Goal: Task Accomplishment & Management: Manage account settings

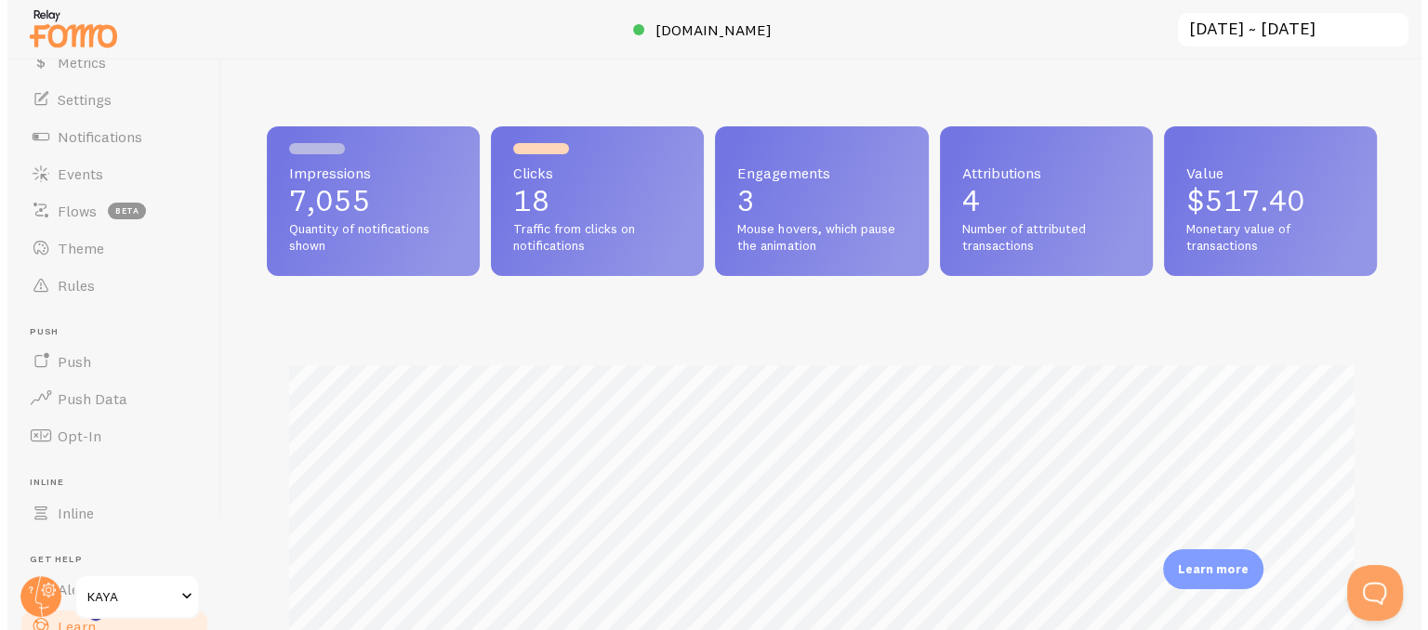
scroll to position [929399, 928791]
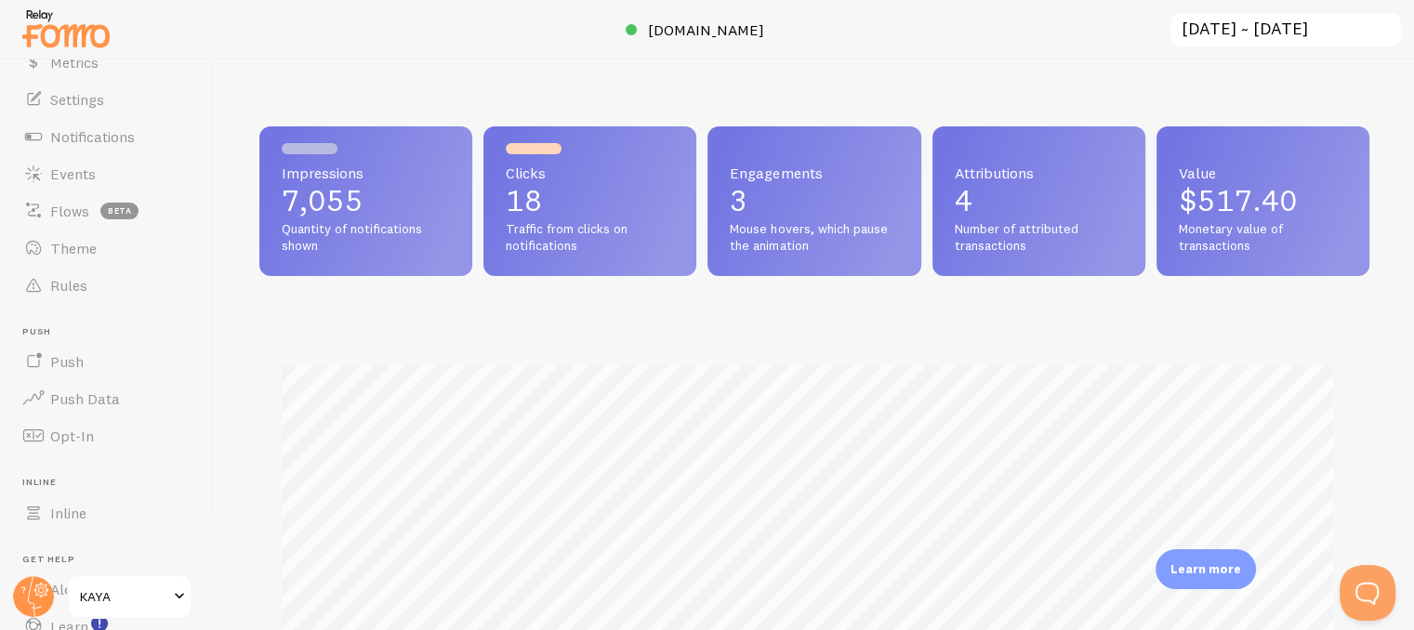
click at [74, 592] on link "KAYA" at bounding box center [130, 597] width 126 height 45
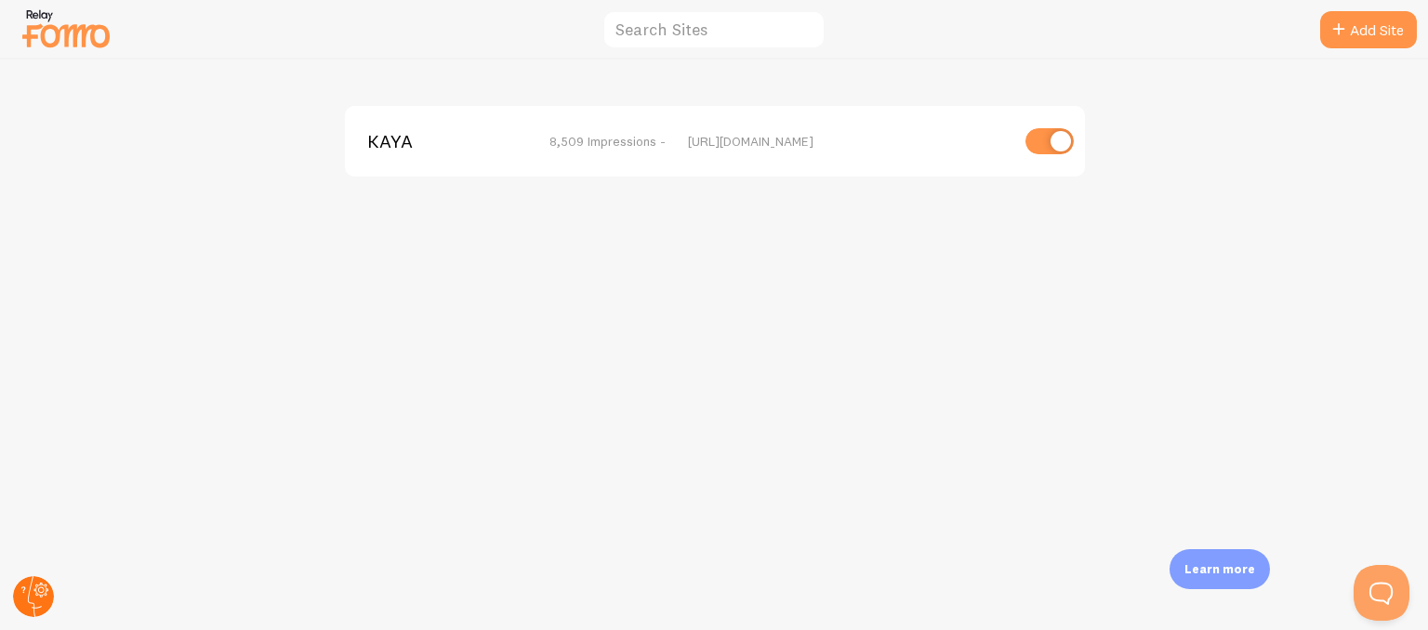
click at [47, 596] on circle at bounding box center [33, 597] width 41 height 41
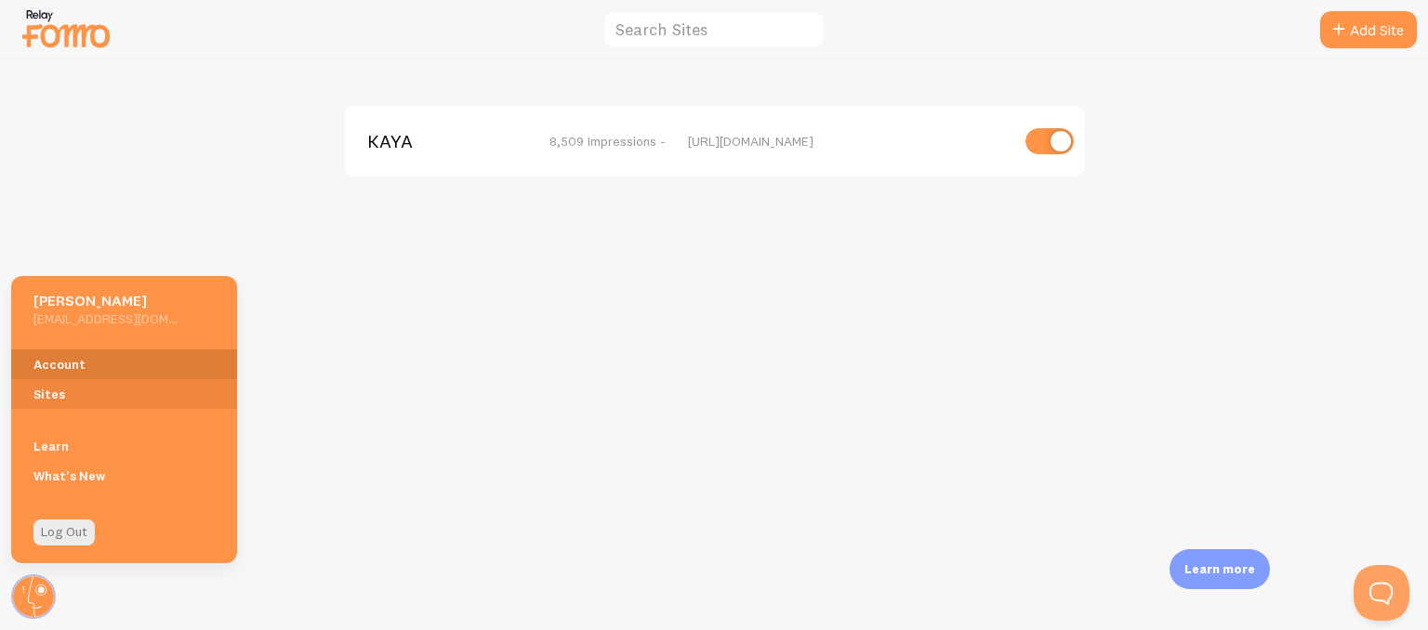
click at [73, 353] on link "Account" at bounding box center [124, 365] width 226 height 30
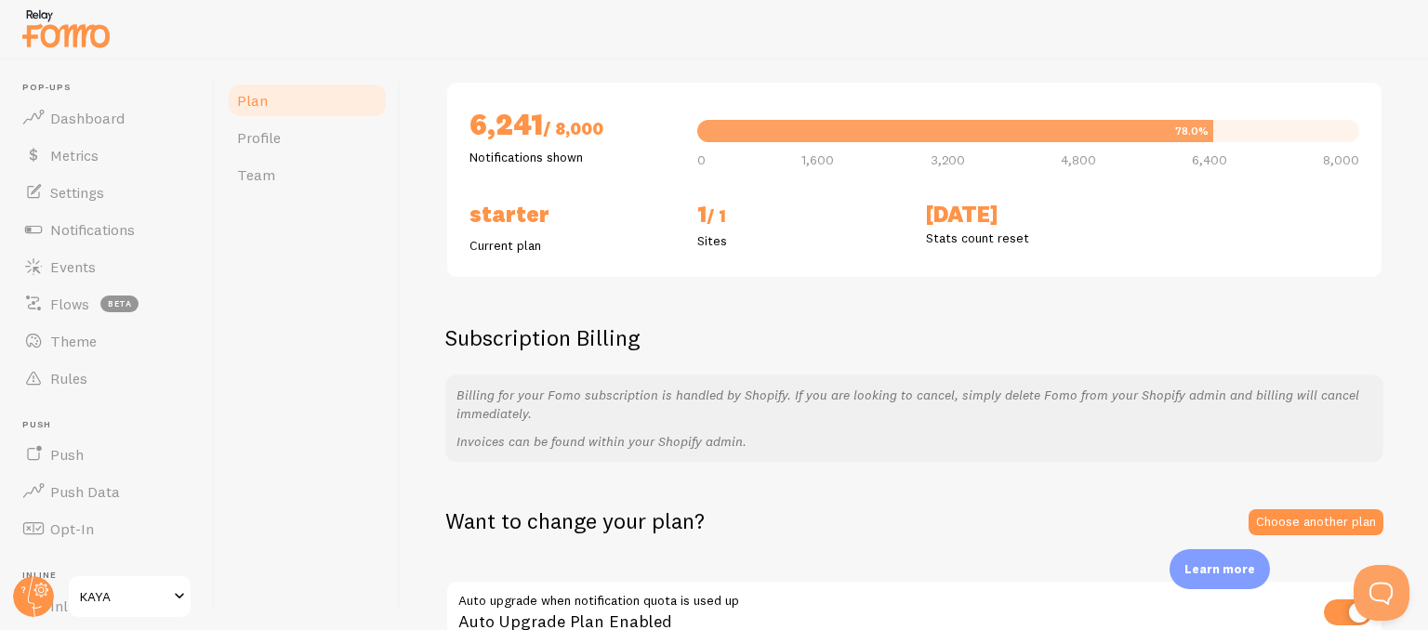
scroll to position [186, 0]
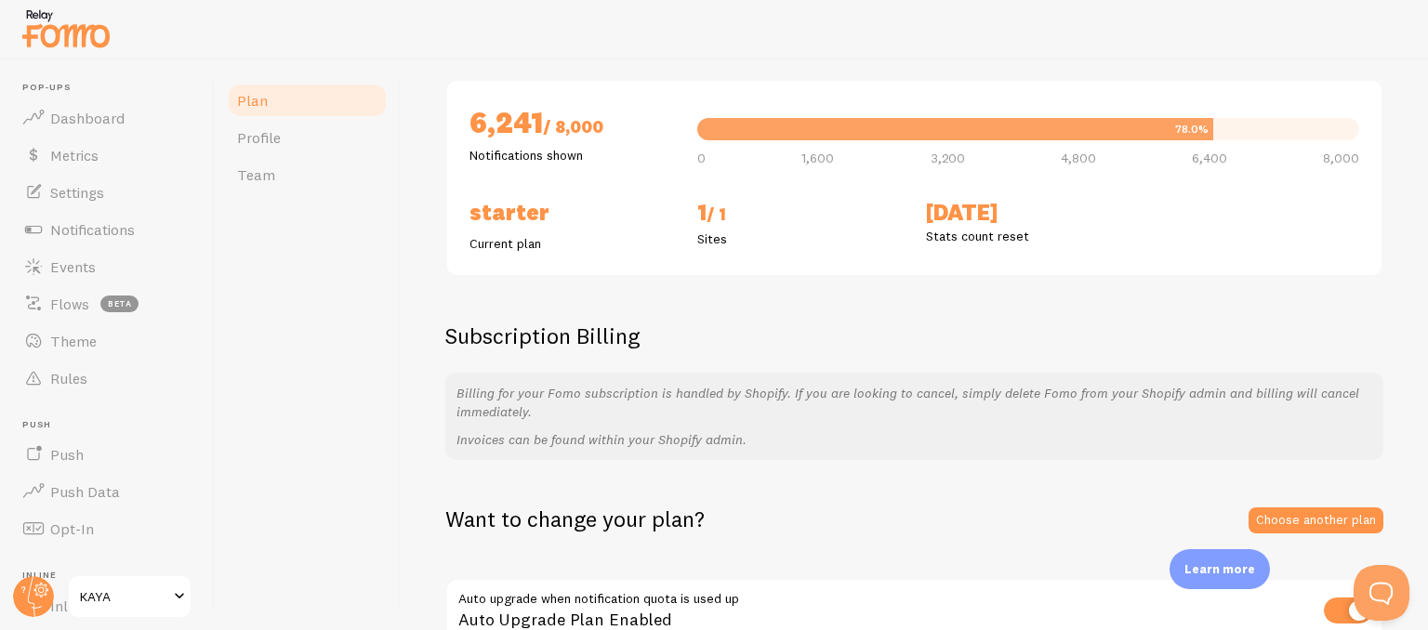
click at [497, 220] on h2 "Starter" at bounding box center [573, 212] width 206 height 29
click at [264, 131] on span "Profile" at bounding box center [259, 137] width 44 height 19
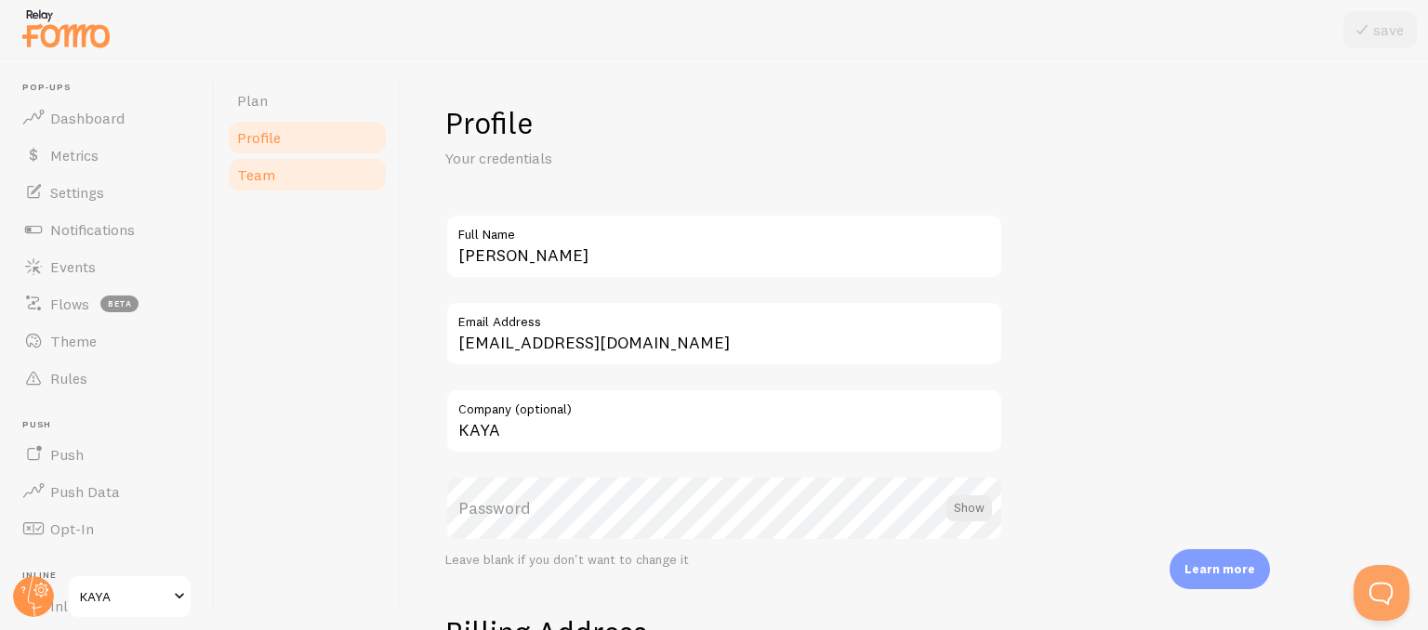
click at [253, 162] on link "Team" at bounding box center [307, 174] width 163 height 37
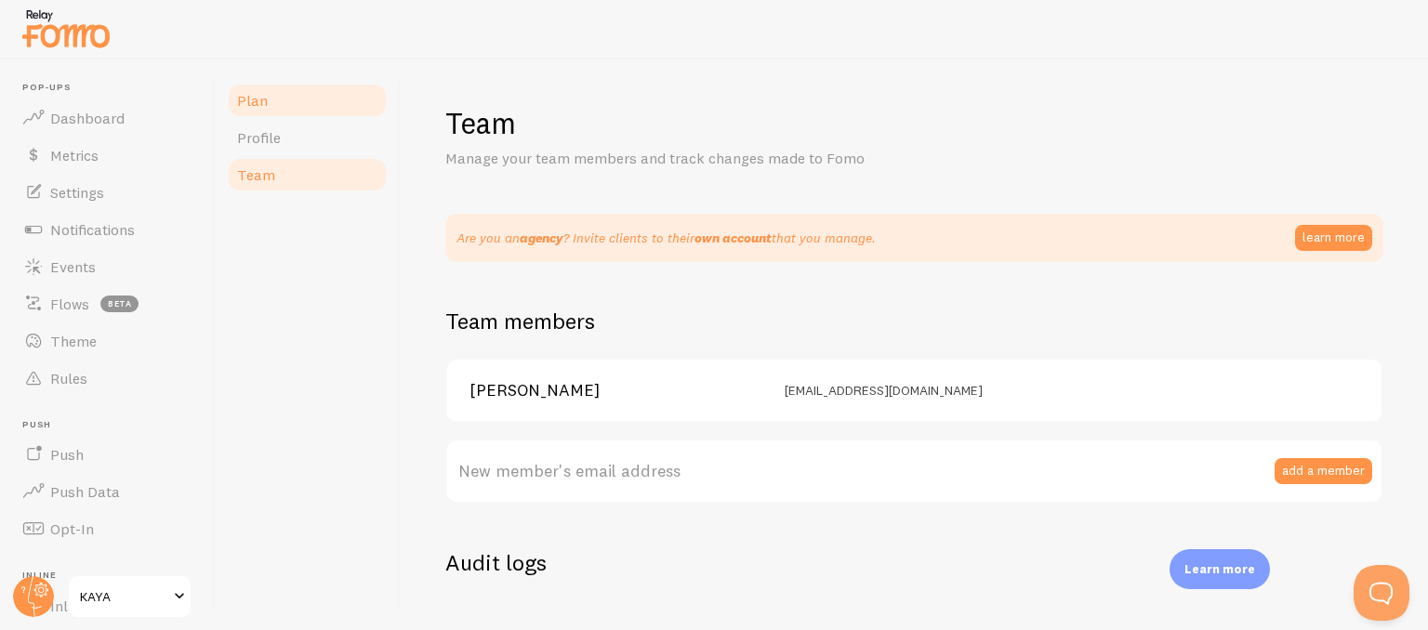
click at [253, 86] on link "Plan" at bounding box center [307, 100] width 163 height 37
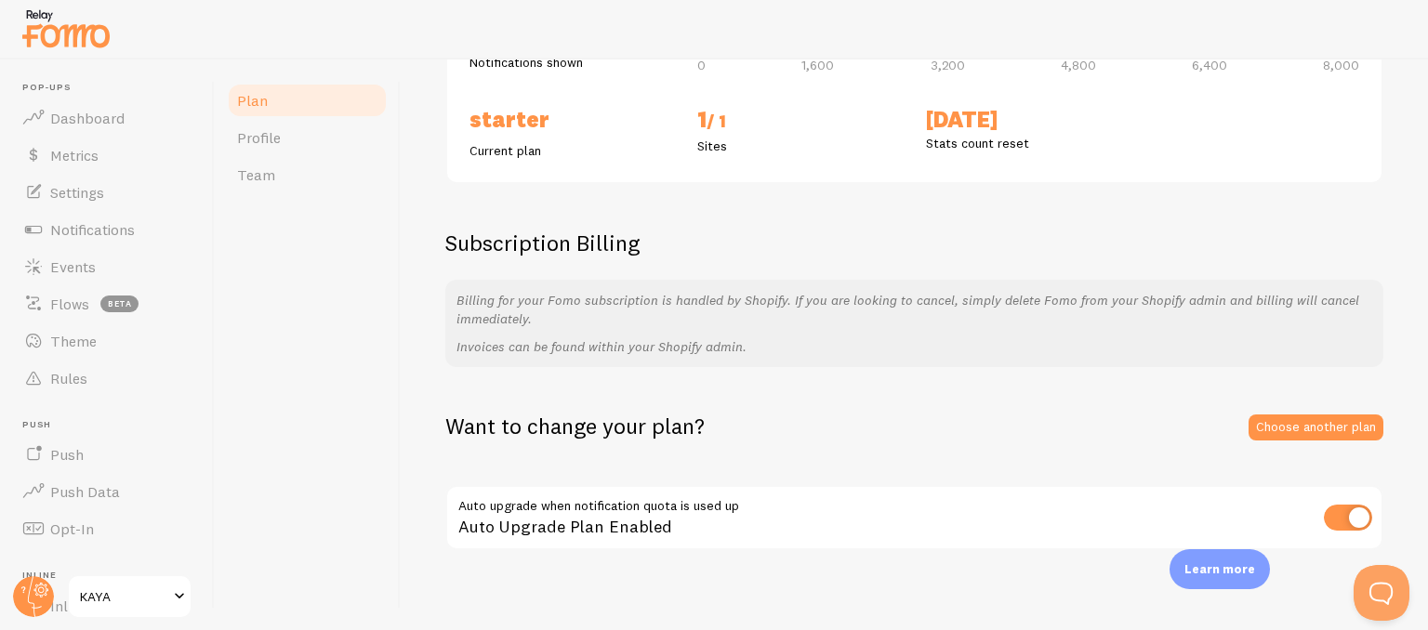
scroll to position [288, 0]
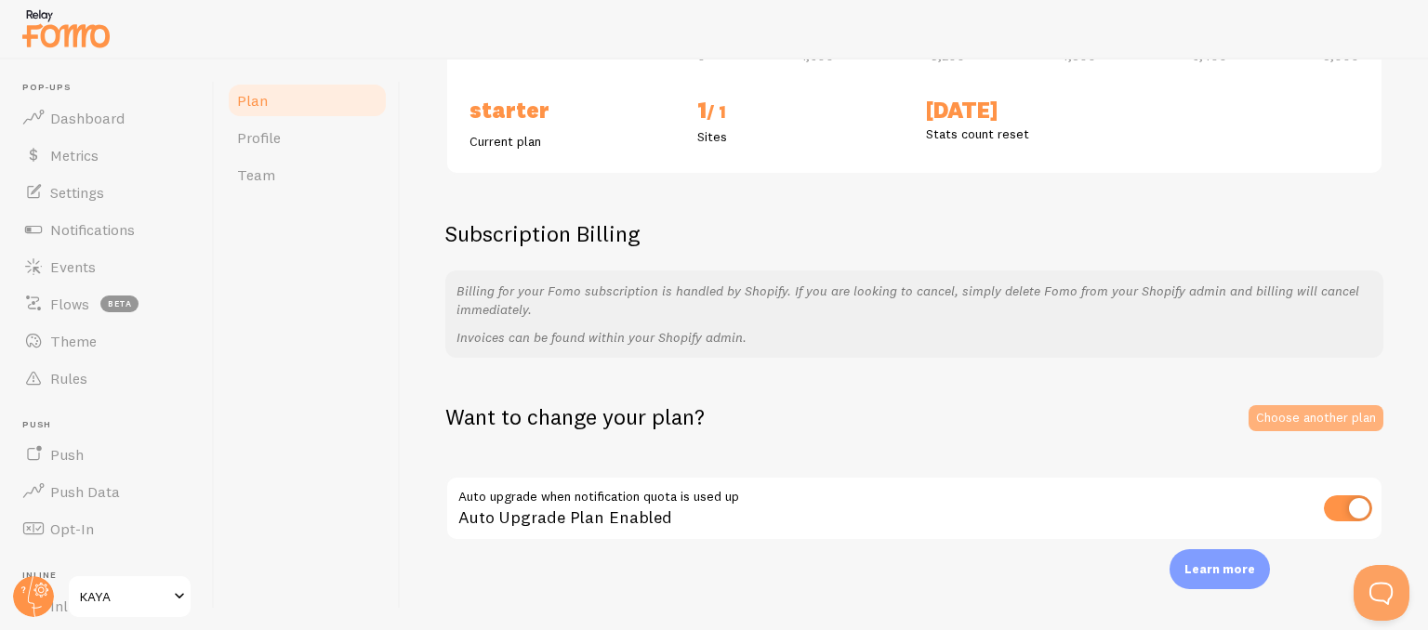
click at [1249, 405] on link "Choose another plan" at bounding box center [1316, 418] width 135 height 26
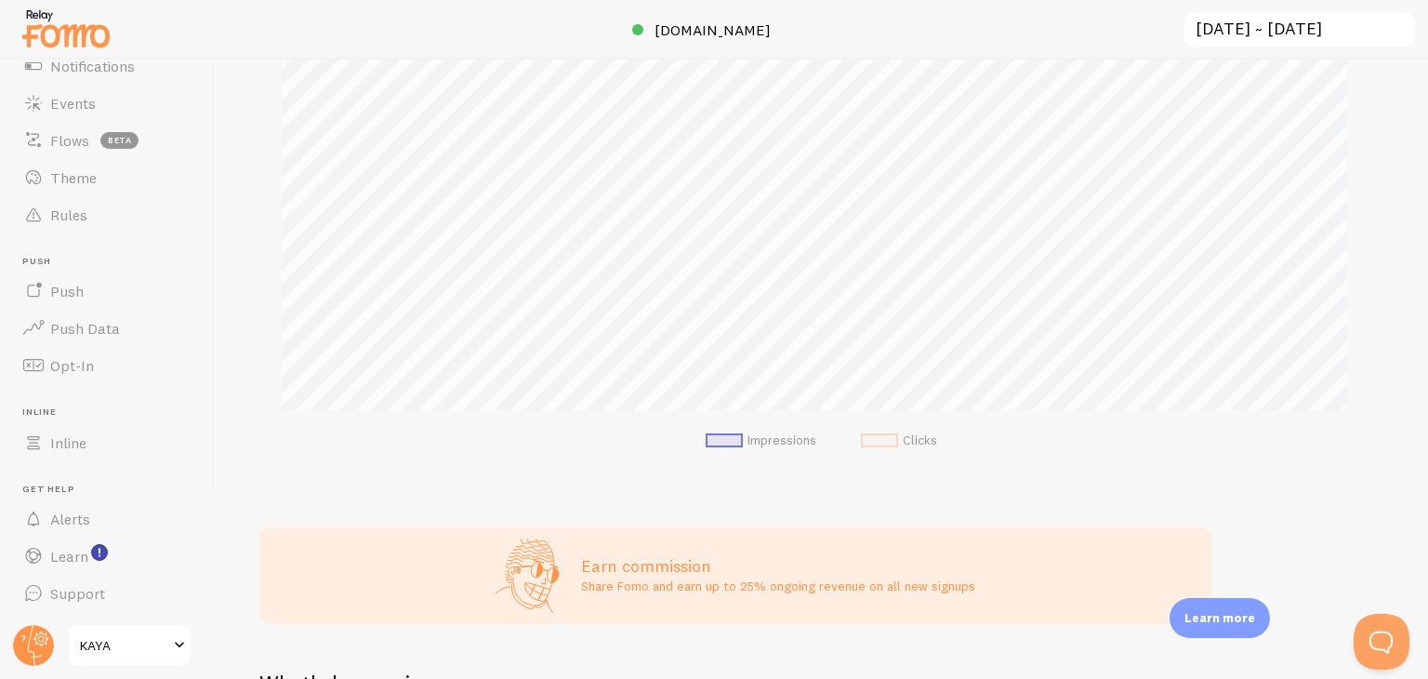
scroll to position [558, 0]
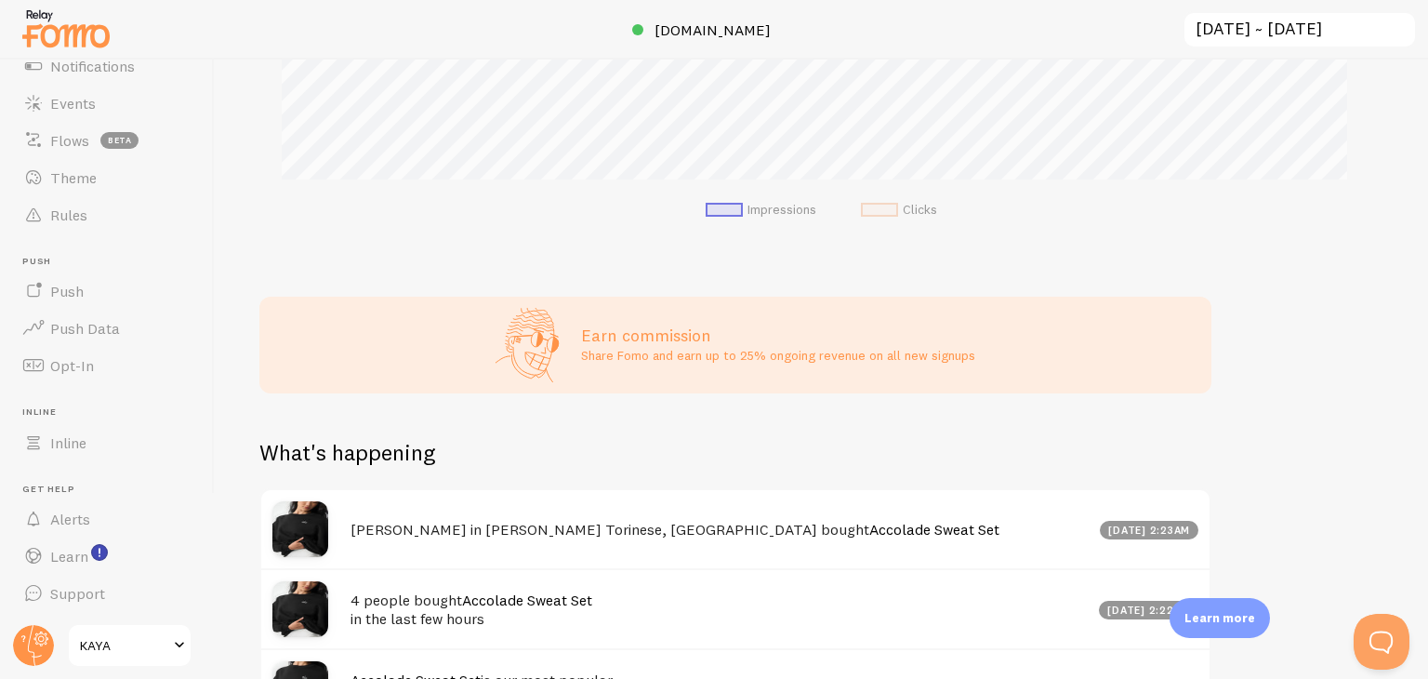
click at [645, 346] on p "Share Fomo and earn up to 25% ongoing revenue on all new signups" at bounding box center [778, 355] width 394 height 19
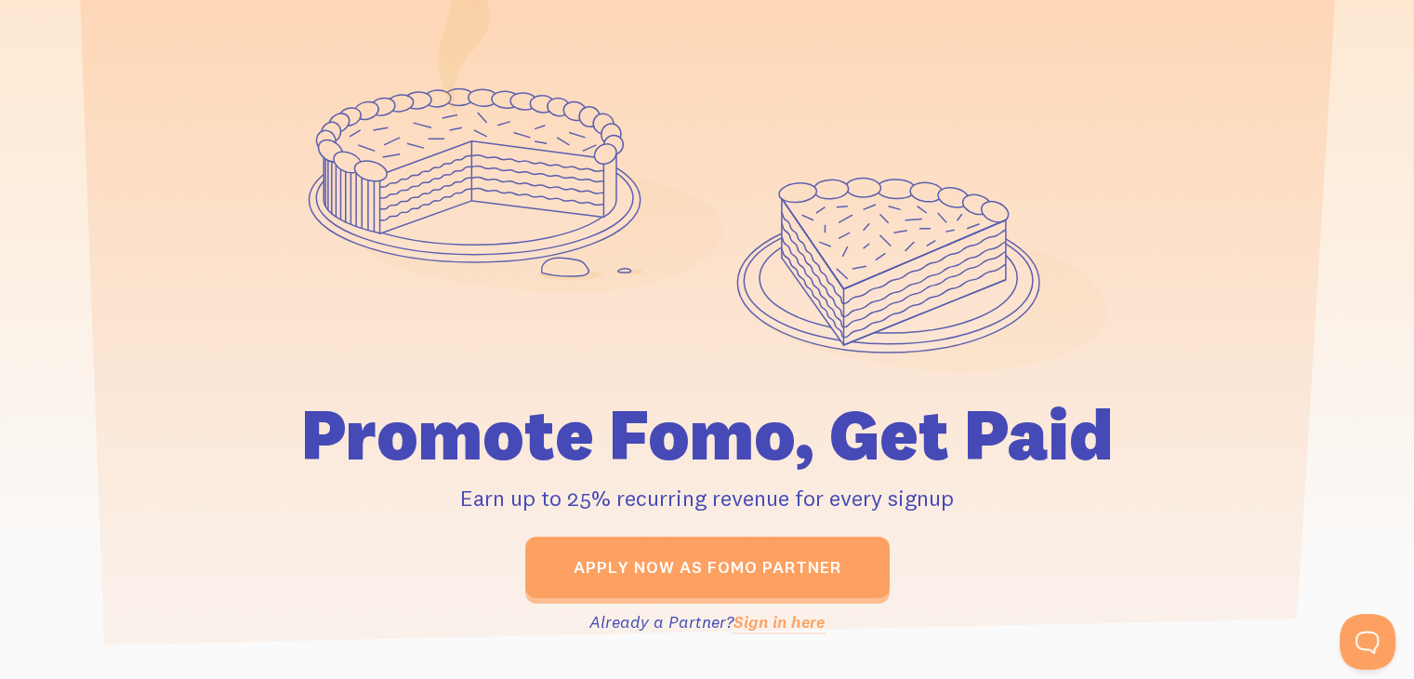
scroll to position [186, 0]
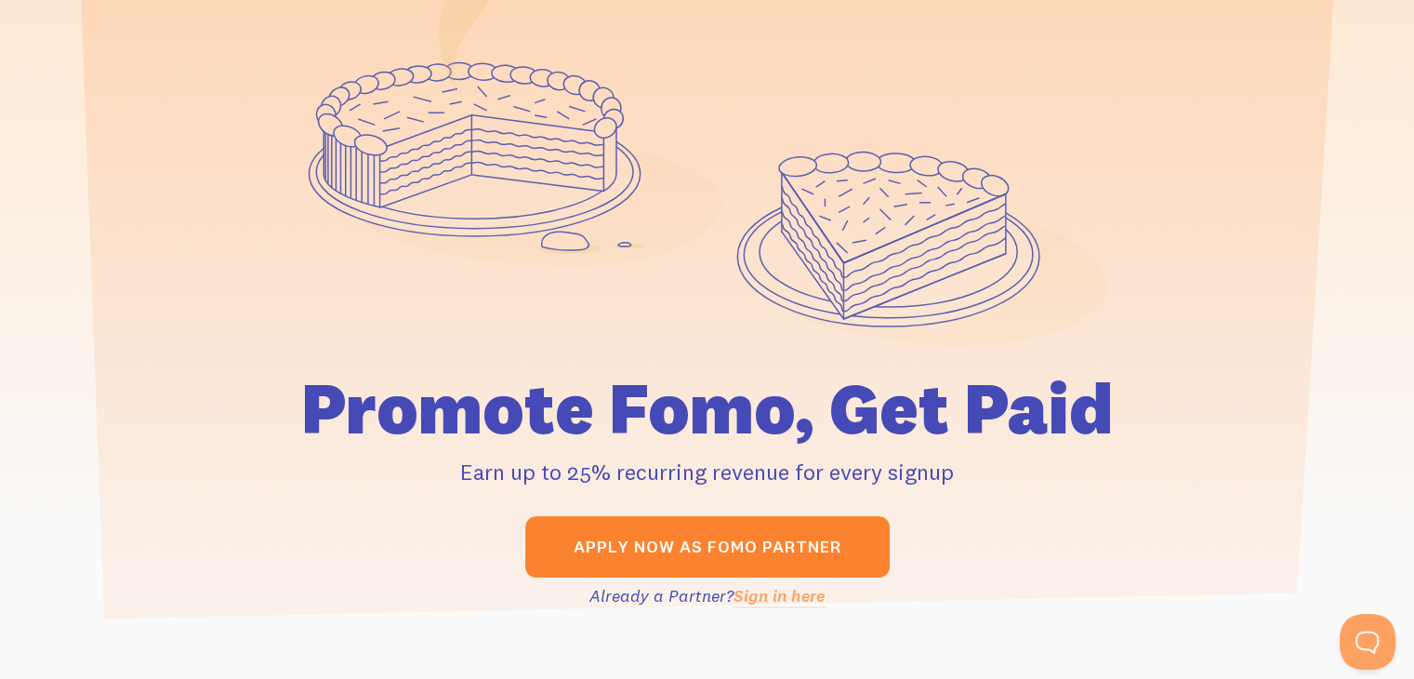
click at [603, 531] on link "Apply now as Fomo Partner" at bounding box center [707, 546] width 365 height 61
